Goal: Information Seeking & Learning: Learn about a topic

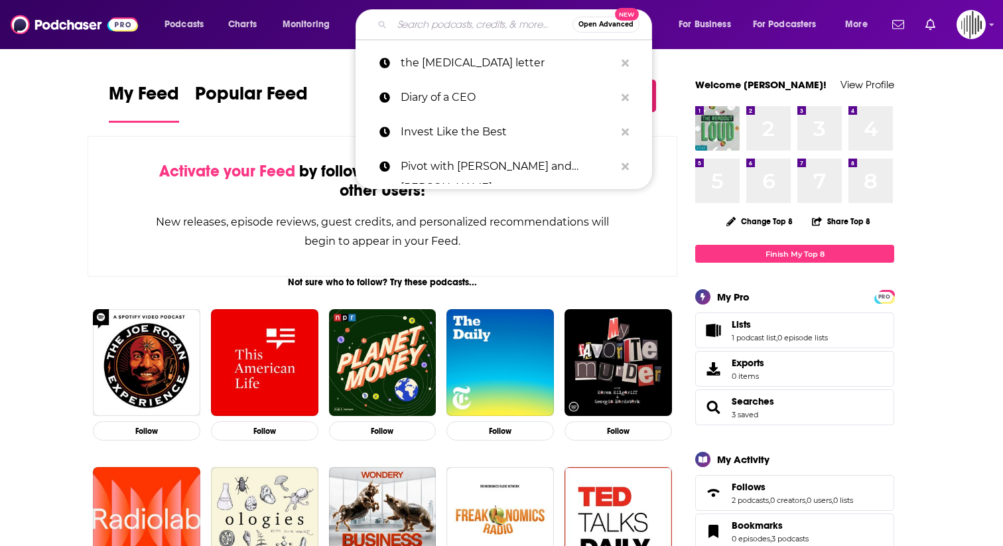
click at [448, 23] on input "Search podcasts, credits, & more..." at bounding box center [482, 24] width 180 height 21
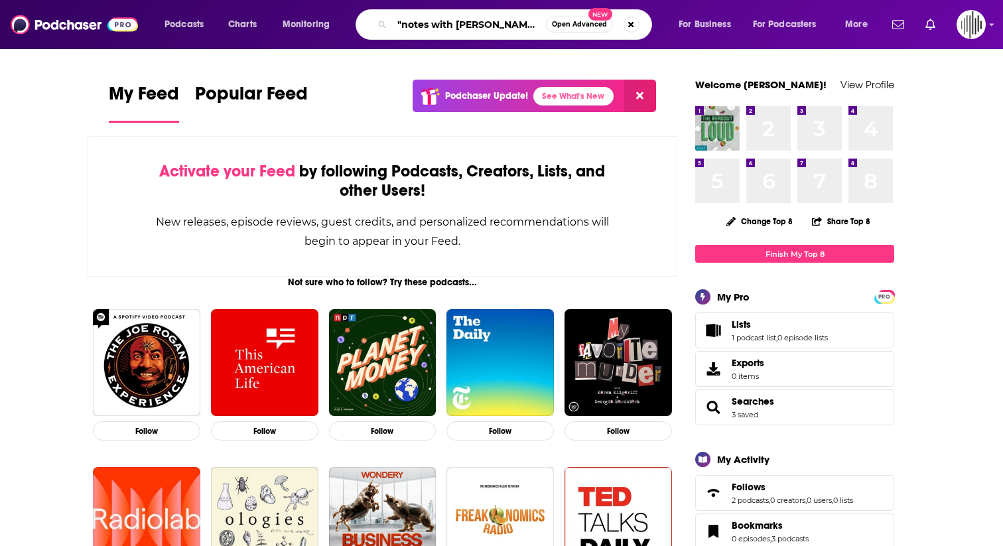
type input ""notes with [PERSON_NAME]""
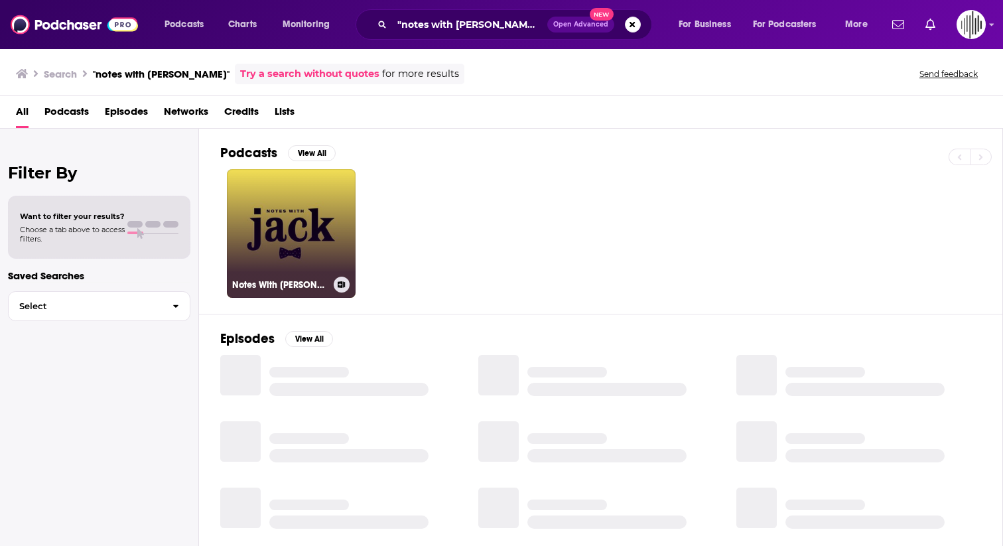
click at [305, 212] on link "Notes With [PERSON_NAME]" at bounding box center [291, 233] width 129 height 129
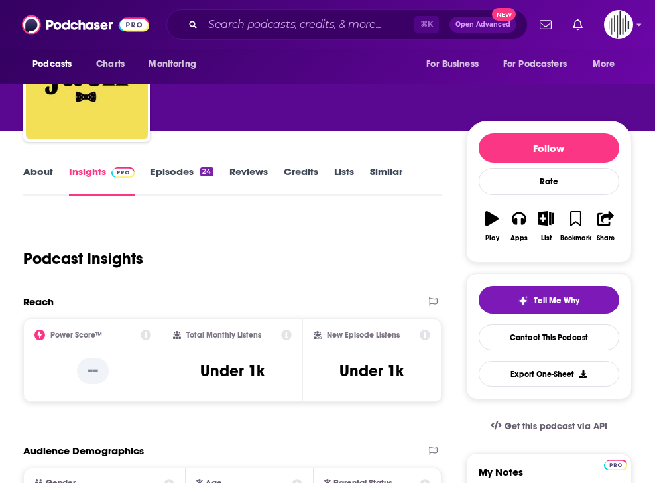
scroll to position [84, 0]
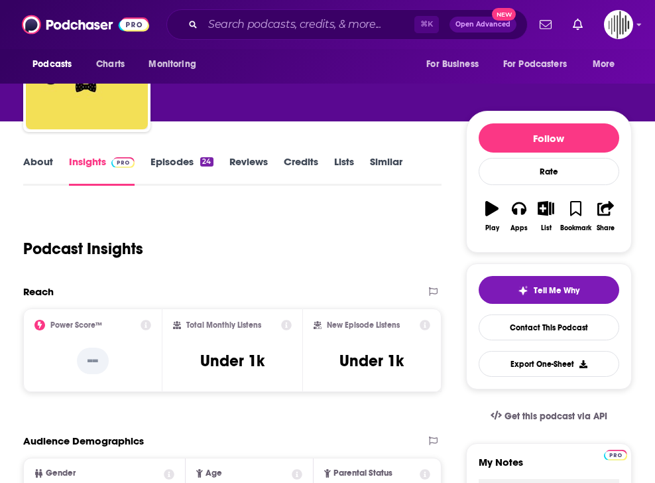
click at [175, 164] on link "Episodes 24" at bounding box center [182, 170] width 62 height 30
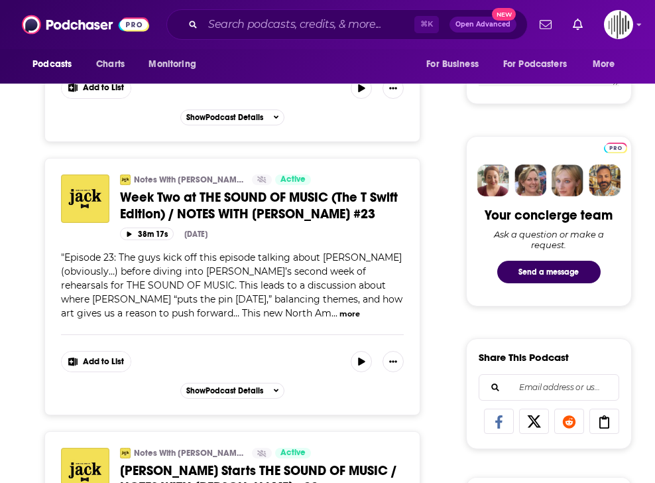
scroll to position [536, 0]
